Goal: Task Accomplishment & Management: Use online tool/utility

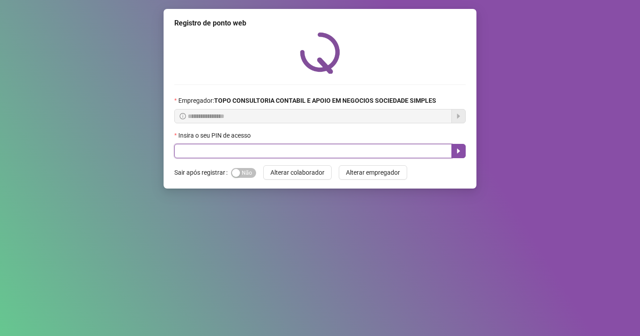
click at [239, 147] on input "text" at bounding box center [312, 151] width 277 height 14
type input "*****"
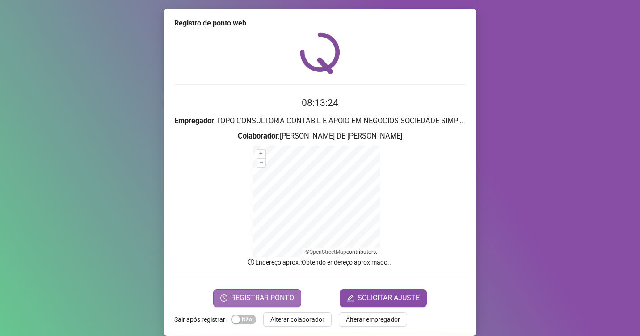
click at [250, 300] on span "REGISTRAR PONTO" at bounding box center [262, 298] width 63 height 11
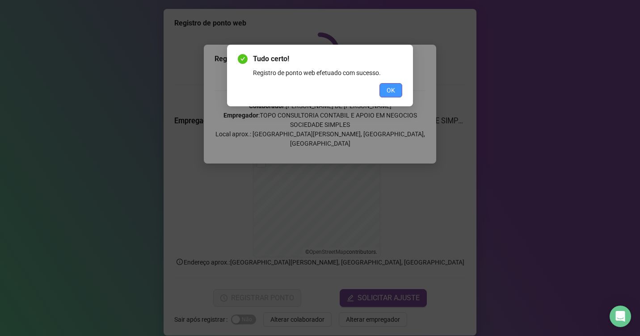
click at [401, 92] on button "OK" at bounding box center [390, 90] width 23 height 14
